Goal: Task Accomplishment & Management: Manage account settings

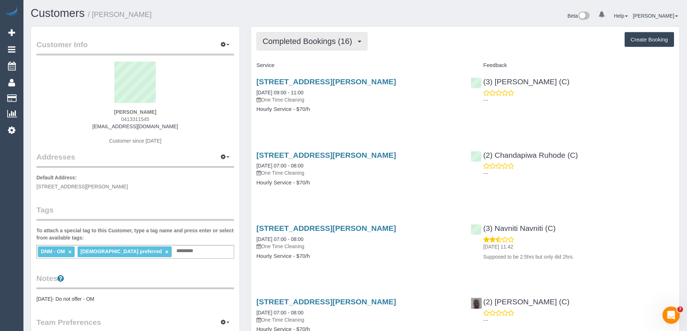
click at [293, 42] on span "Completed Bookings (16)" at bounding box center [308, 41] width 93 height 9
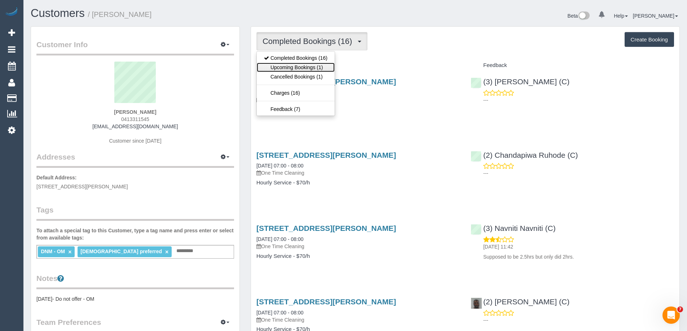
click at [292, 66] on link "Upcoming Bookings (1)" at bounding box center [296, 67] width 78 height 9
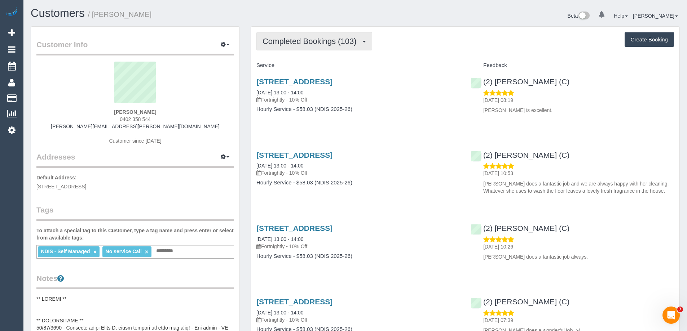
click at [314, 44] on span "Completed Bookings (103)" at bounding box center [310, 41] width 97 height 9
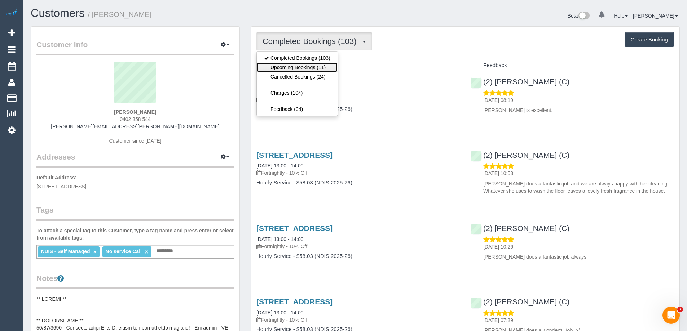
click at [316, 68] on link "Upcoming Bookings (11)" at bounding box center [297, 67] width 81 height 9
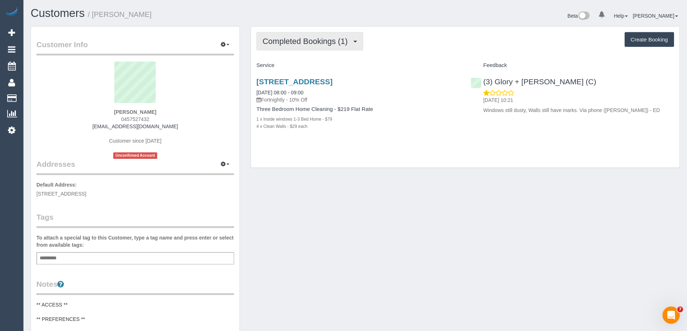
click at [291, 41] on span "Completed Bookings (1)" at bounding box center [306, 41] width 89 height 9
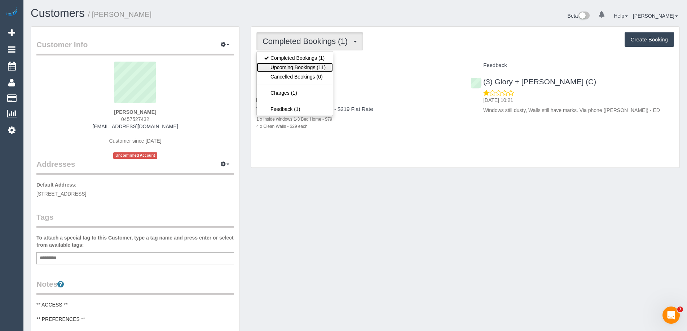
click at [296, 67] on link "Upcoming Bookings (11)" at bounding box center [295, 67] width 76 height 9
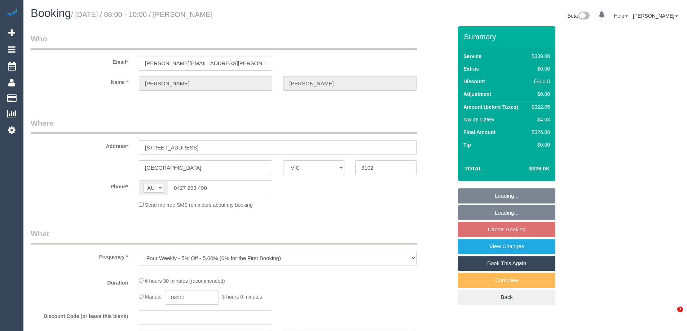
select select "VIC"
select select "string:stripe-pm_1Qkxwl2GScqysDRVxHguAway"
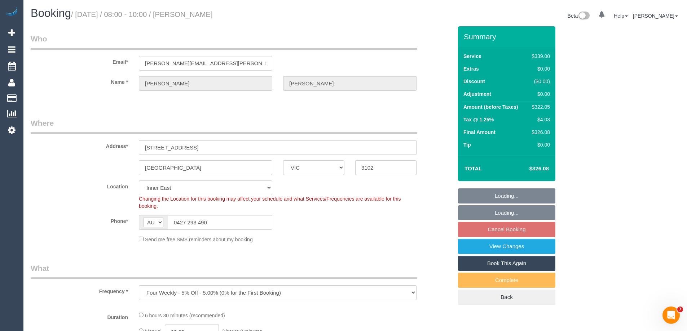
select select "object:637"
select select "spot2"
select select "number:27"
select select "number:17"
select select "number:18"
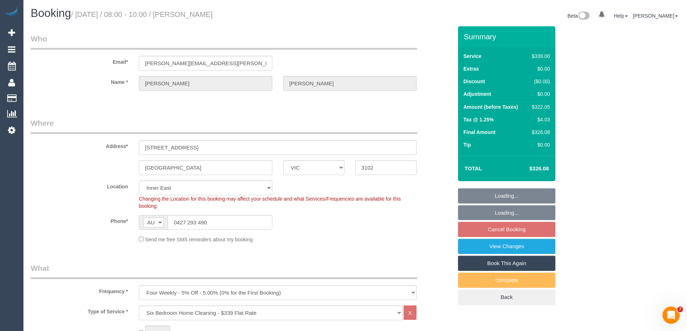
select select "number:24"
select select "number:34"
select select "number:13"
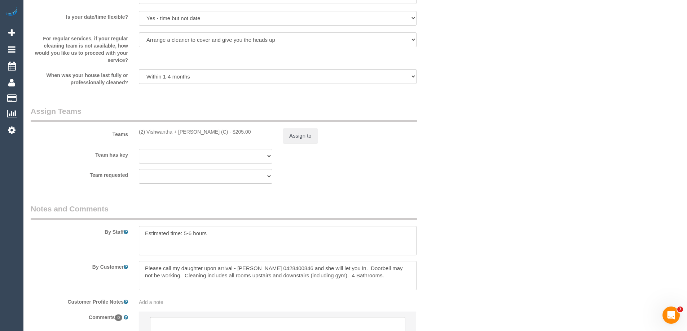
scroll to position [1069, 0]
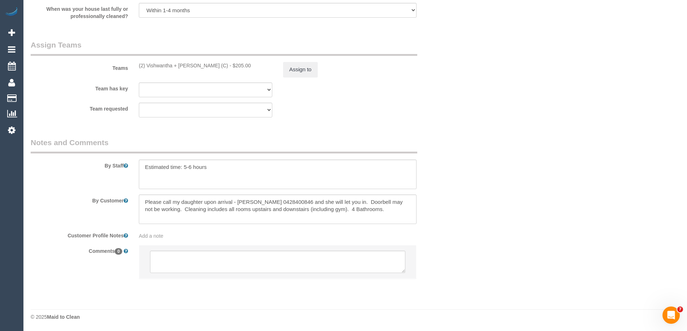
click at [298, 62] on div "Teams (2) Vishwantha + Madhushika (C) - $205.00 Assign to" at bounding box center [241, 58] width 432 height 37
click at [298, 66] on button "Assign to" at bounding box center [300, 69] width 35 height 15
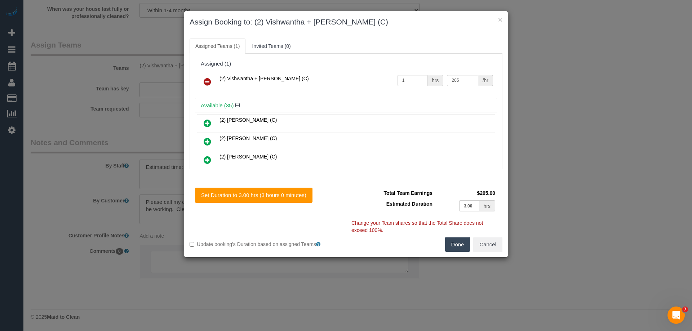
click at [203, 81] on link at bounding box center [207, 82] width 17 height 14
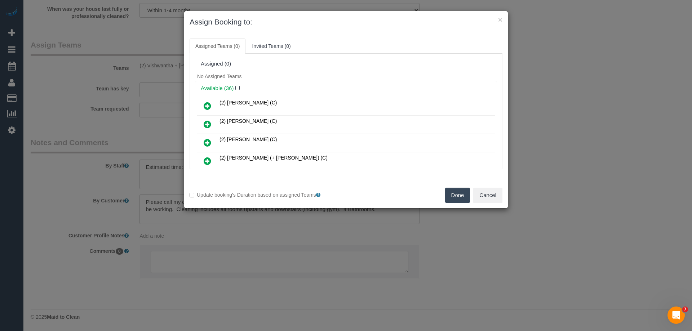
click at [446, 197] on button "Done" at bounding box center [457, 195] width 25 height 15
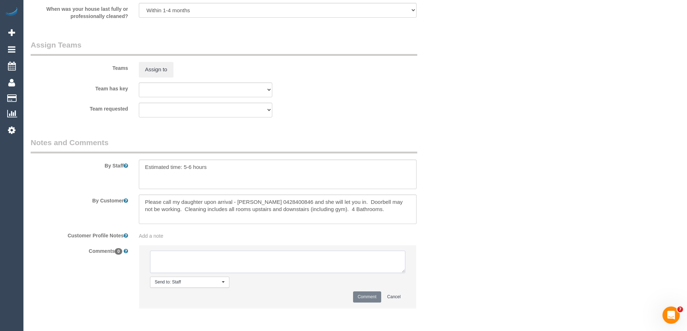
click at [178, 262] on textarea at bounding box center [277, 262] width 255 height 22
type textarea "U/A from V+M as"
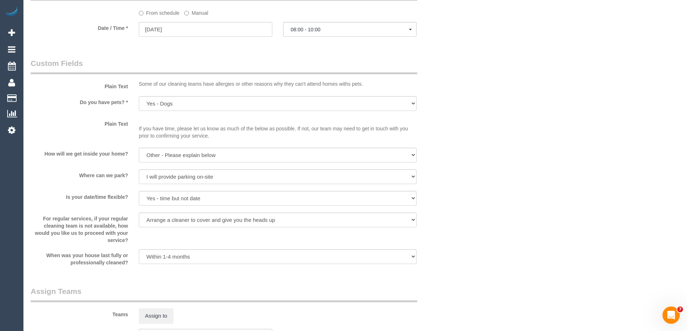
scroll to position [708, 0]
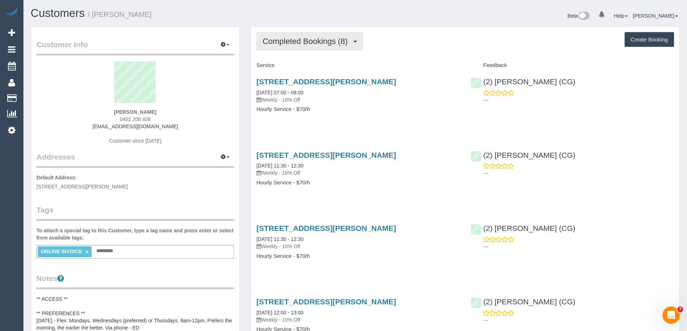
click at [308, 43] on span "Completed Bookings (8)" at bounding box center [306, 41] width 89 height 9
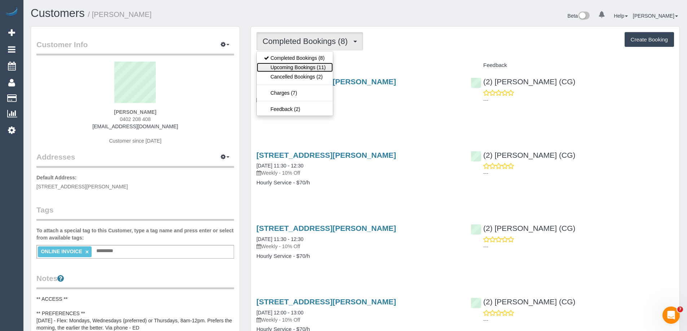
click at [313, 66] on link "Upcoming Bookings (11)" at bounding box center [295, 67] width 76 height 9
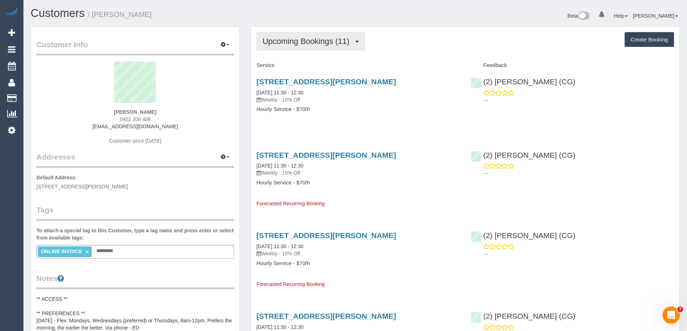
click at [287, 43] on span "Upcoming Bookings (11)" at bounding box center [307, 41] width 90 height 9
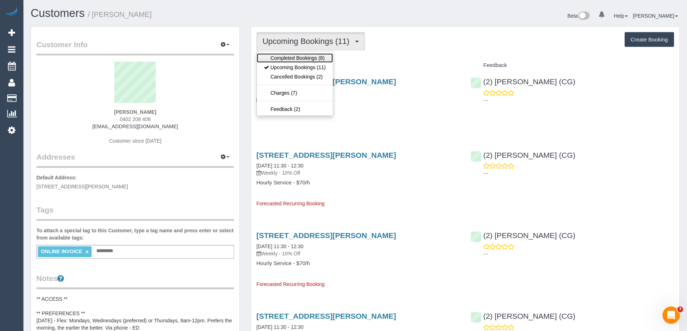
click at [289, 57] on link "Completed Bookings (8)" at bounding box center [295, 57] width 76 height 9
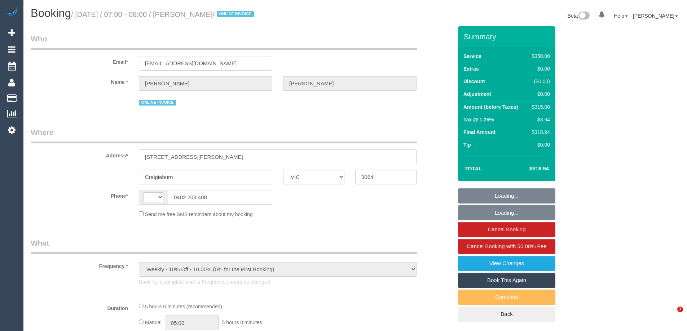
select select "VIC"
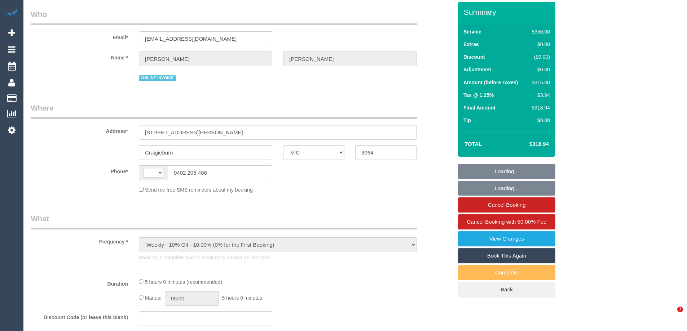
select select "string:AU"
select select "300"
select select "number:28"
select select "number:14"
select select "number:18"
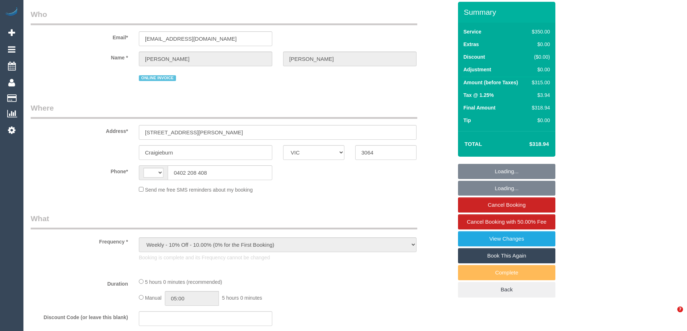
select select "number:36"
select select "number:35"
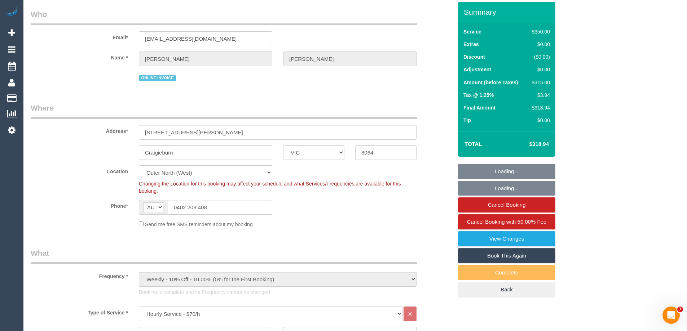
scroll to position [36, 0]
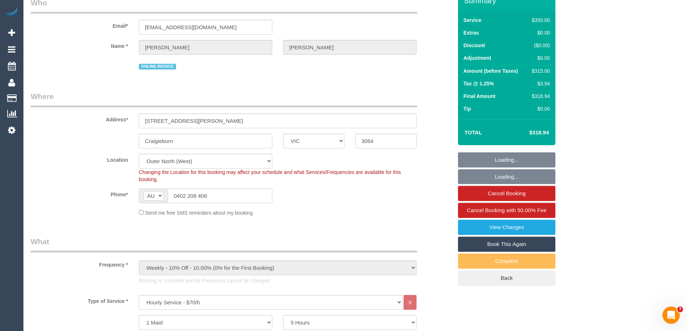
select select "string:stripe-pm_1RsBuS2GScqysDRVbt1l3syi"
select select "object:1271"
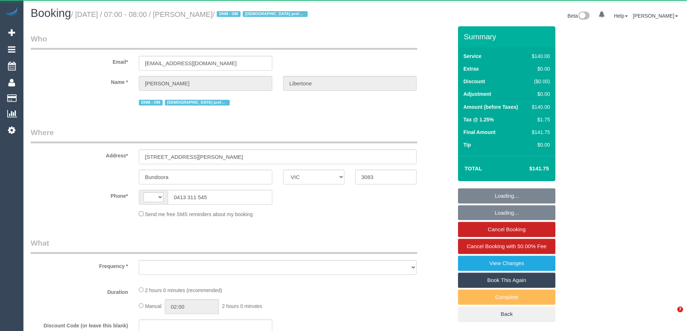
select select "VIC"
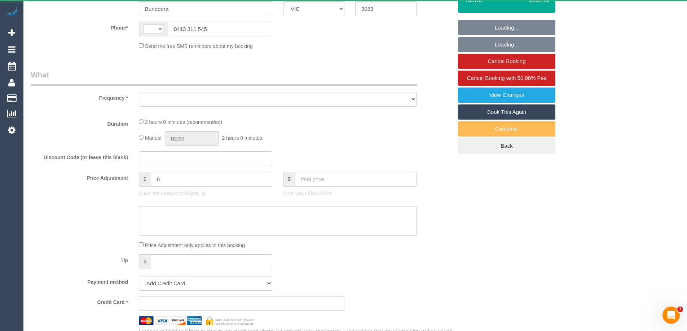
select select "string:AU"
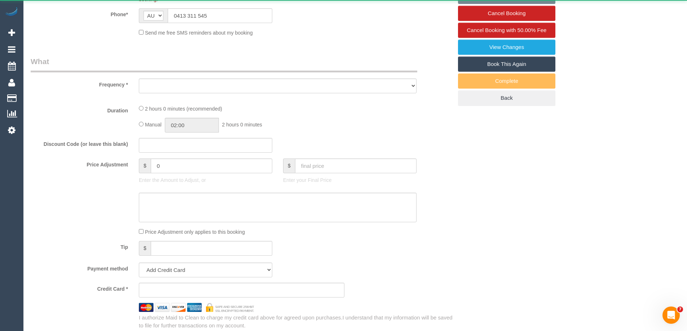
select select "string:stripe-pm_1SFhzL2GScqysDRVKAH4R7n4"
select select "number:28"
select select "number:14"
select select "number:19"
select select "number:25"
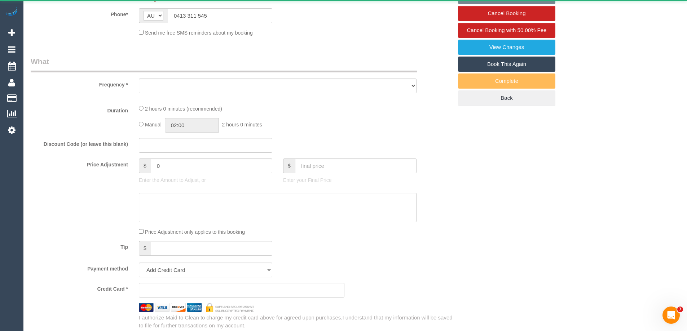
select select "number:33"
select select "number:12"
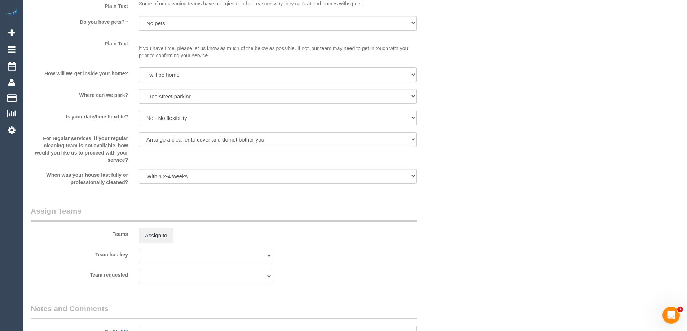
select select "object:1490"
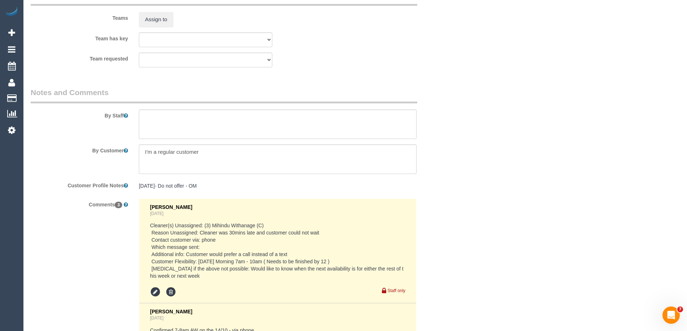
scroll to position [1374, 0]
